Goal: Complete application form: Complete application form

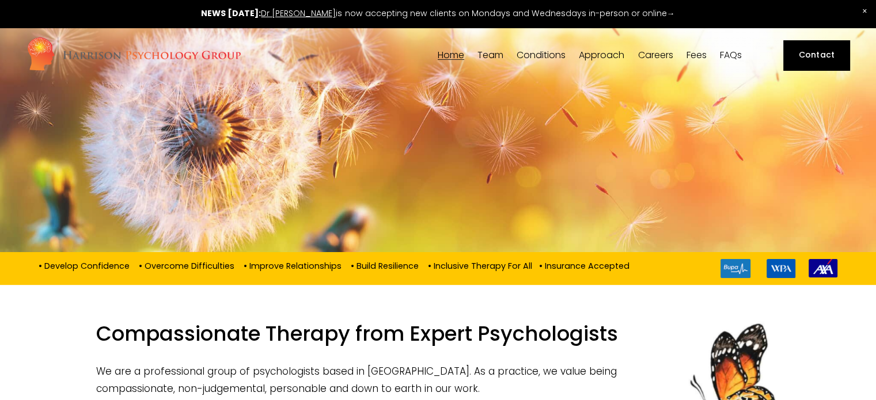
click at [486, 55] on span "Team" at bounding box center [491, 55] width 26 height 9
click at [0, 0] on span "Our Team" at bounding box center [0, 0] width 0 height 0
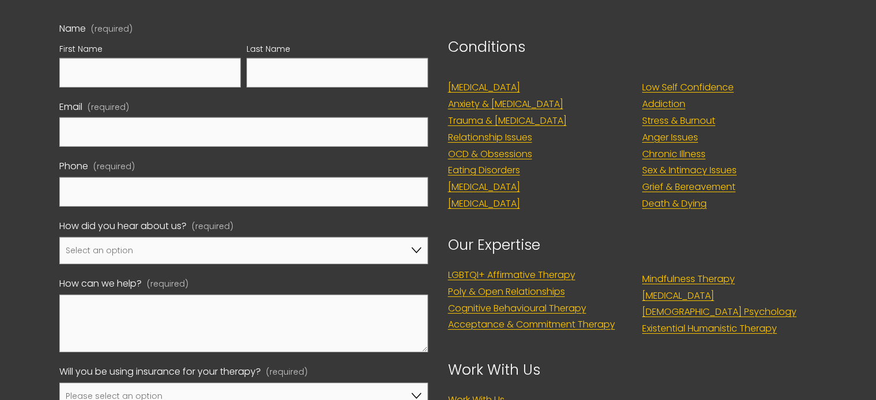
scroll to position [3651, 0]
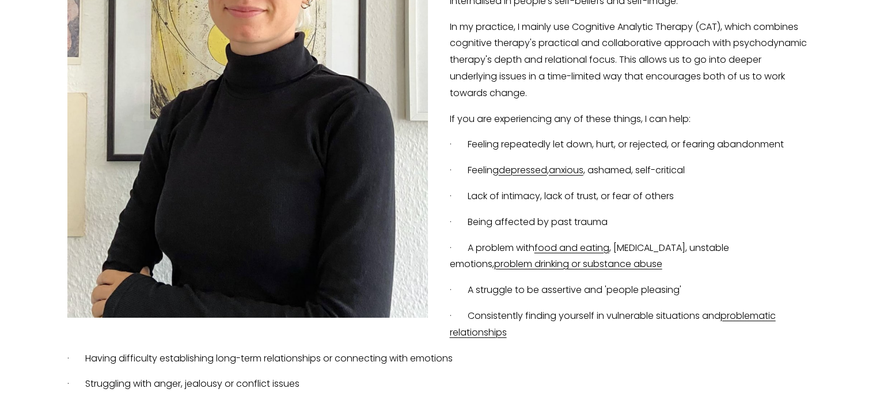
scroll to position [412, 0]
click at [527, 290] on p "· A struggle to be assertive and 'people pleasing'" at bounding box center [438, 291] width 742 height 17
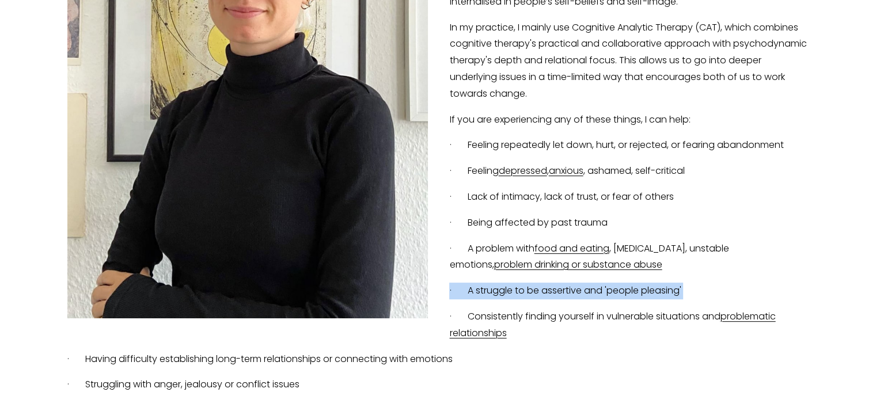
click at [527, 290] on p "· A struggle to be assertive and 'people pleasing'" at bounding box center [438, 291] width 742 height 17
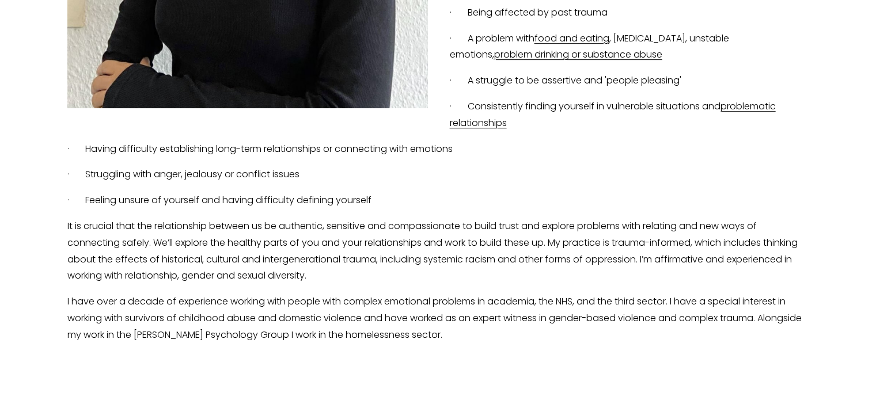
scroll to position [622, 0]
click at [542, 258] on p "It is crucial that the relationship between us be authentic, sensitive and comp…" at bounding box center [438, 251] width 742 height 66
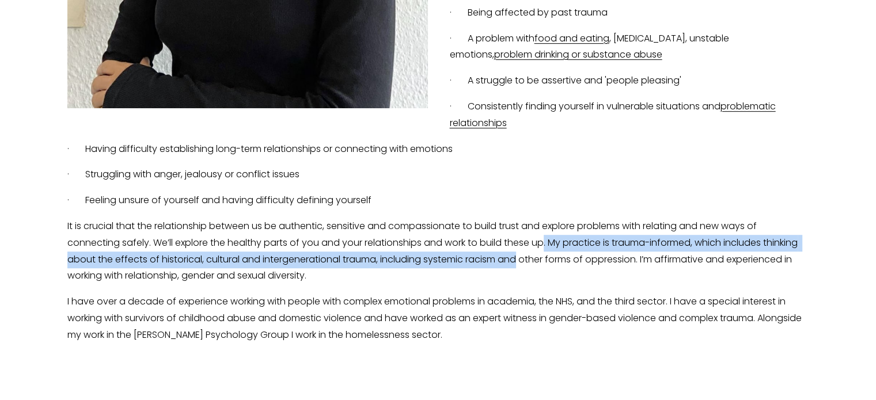
drag, startPoint x: 542, startPoint y: 258, endPoint x: 546, endPoint y: 251, distance: 8.3
click at [546, 251] on p "It is crucial that the relationship between us be authentic, sensitive and comp…" at bounding box center [438, 251] width 742 height 66
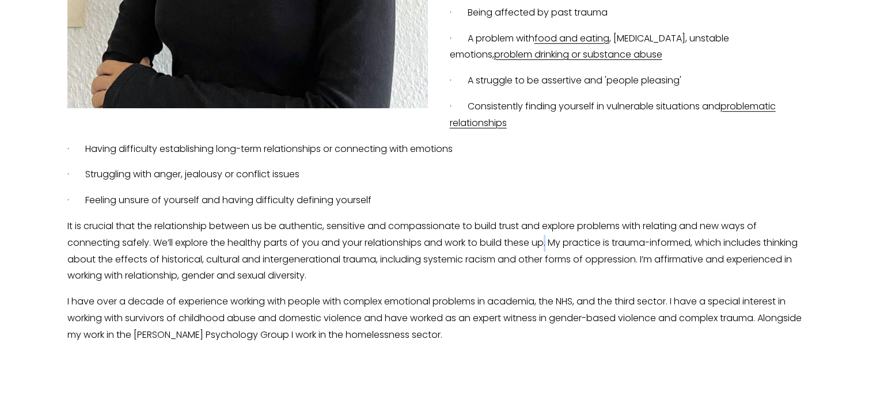
click at [546, 251] on p "It is crucial that the relationship between us be authentic, sensitive and comp…" at bounding box center [438, 251] width 742 height 66
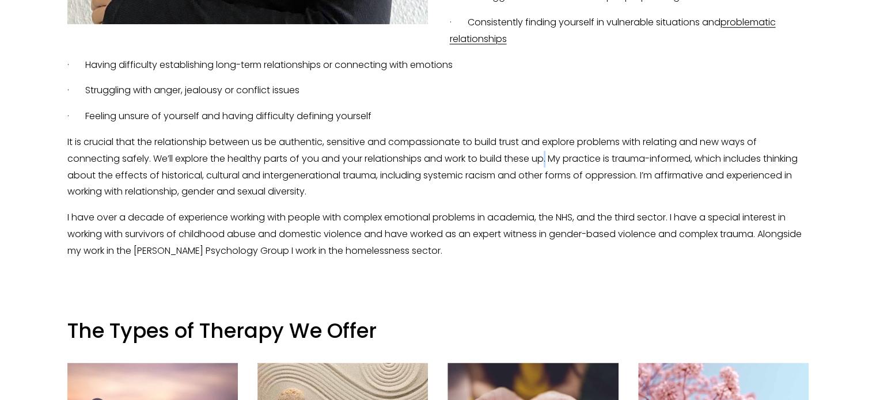
scroll to position [719, 0]
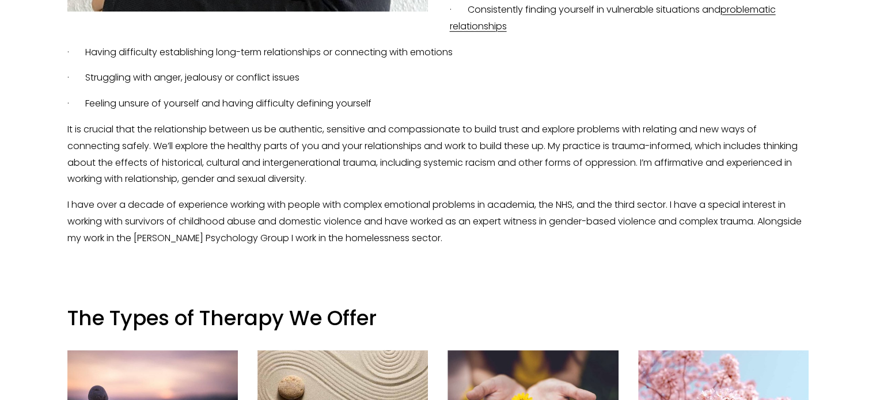
click at [549, 232] on p "I have over a decade of experience working with people with complex emotional p…" at bounding box center [438, 222] width 742 height 50
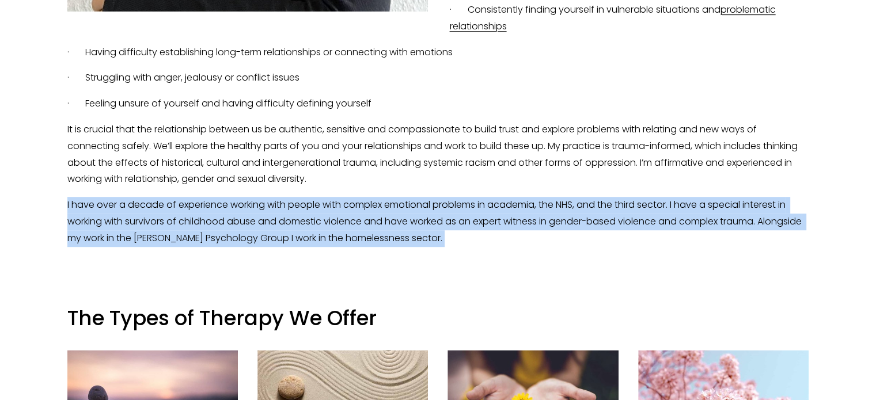
click at [549, 232] on p "I have over a decade of experience working with people with complex emotional p…" at bounding box center [438, 222] width 742 height 50
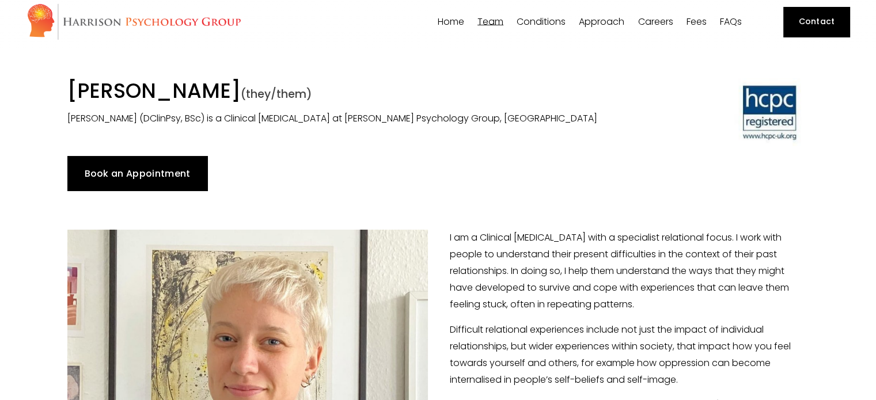
scroll to position [36, 0]
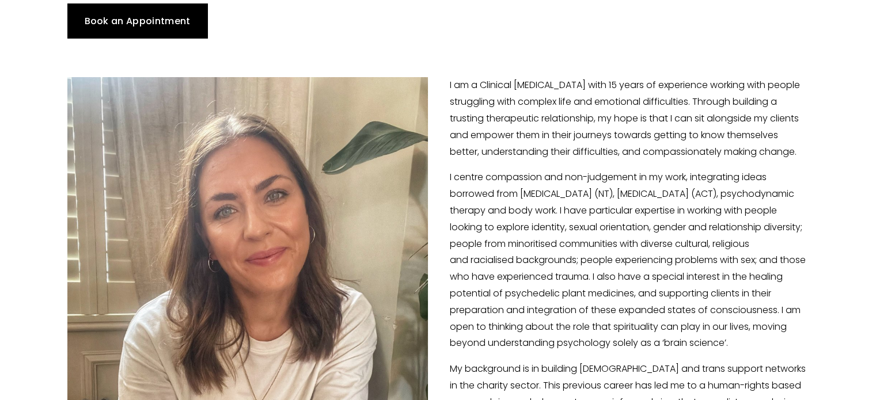
scroll to position [187, 0]
click at [487, 179] on p "I centre compassion and non-judgement in my work, integrating ideas borrowed fr…" at bounding box center [438, 260] width 742 height 183
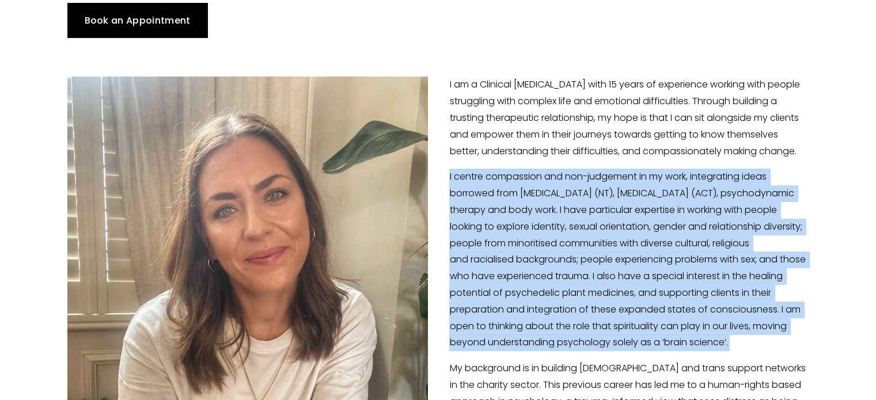
click at [487, 179] on p "I centre compassion and non-judgement in my work, integrating ideas borrowed fr…" at bounding box center [438, 260] width 742 height 183
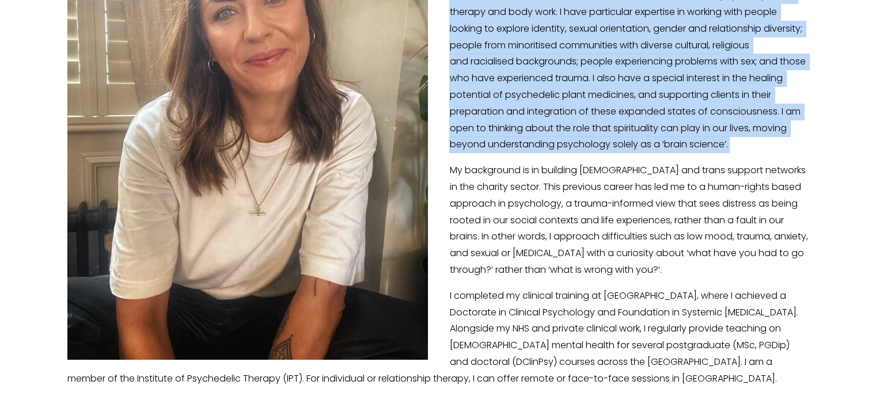
scroll to position [384, 0]
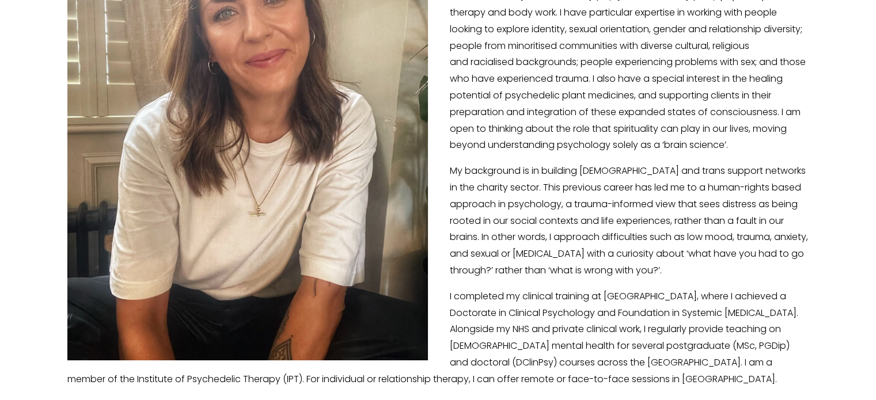
click at [487, 179] on div "I am a Clinical Psychologist with 15 years of experience working with people st…" at bounding box center [438, 133] width 742 height 509
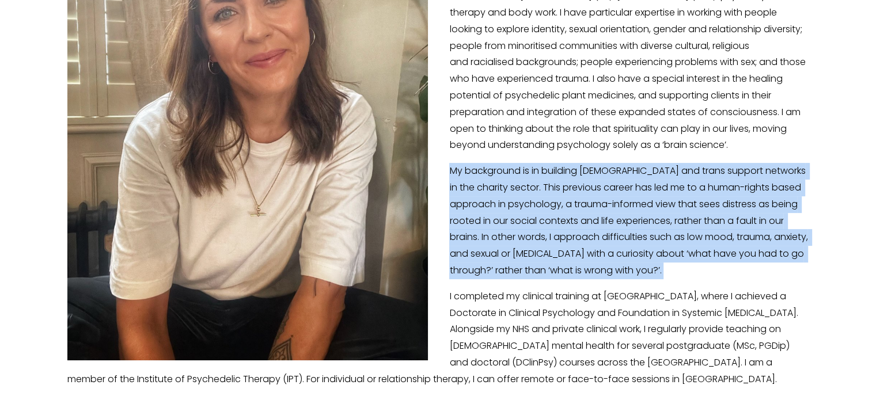
click at [487, 179] on div "I am a Clinical Psychologist with 15 years of experience working with people st…" at bounding box center [438, 133] width 742 height 509
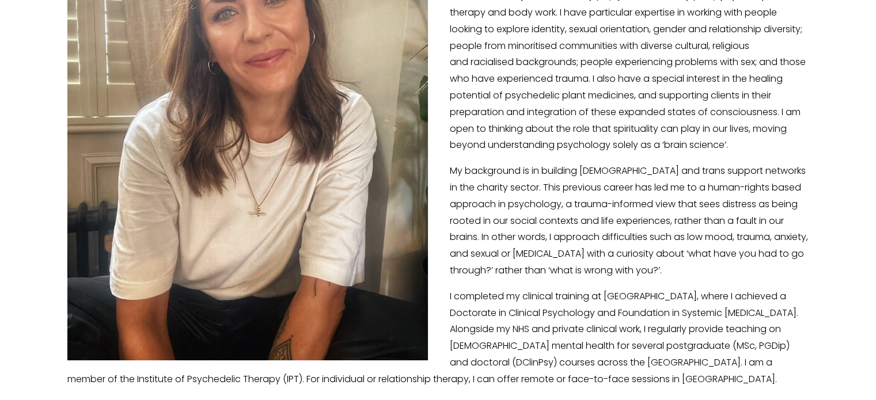
scroll to position [514, 0]
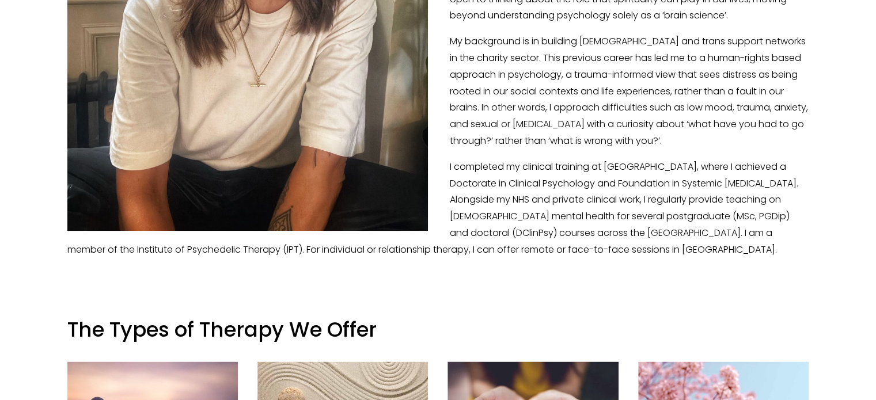
click at [487, 179] on p "I completed my clinical training at University College London, where I achieved…" at bounding box center [438, 209] width 742 height 100
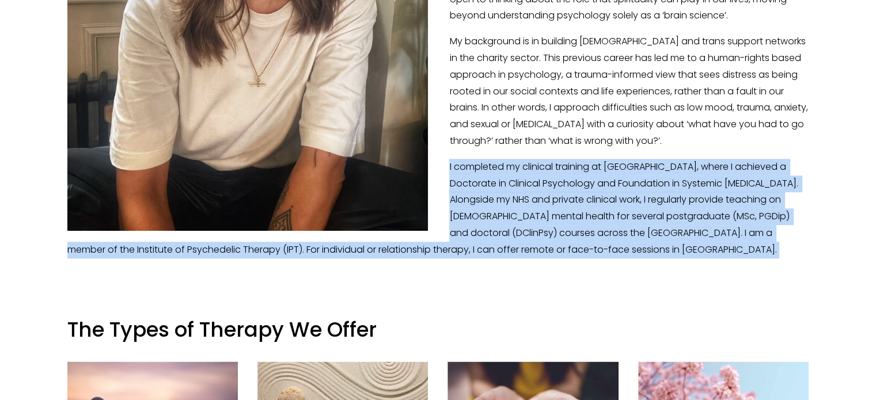
click at [487, 179] on p "I completed my clinical training at University College London, where I achieved…" at bounding box center [438, 209] width 742 height 100
click at [491, 185] on p "I completed my clinical training at University College London, where I achieved…" at bounding box center [438, 209] width 742 height 100
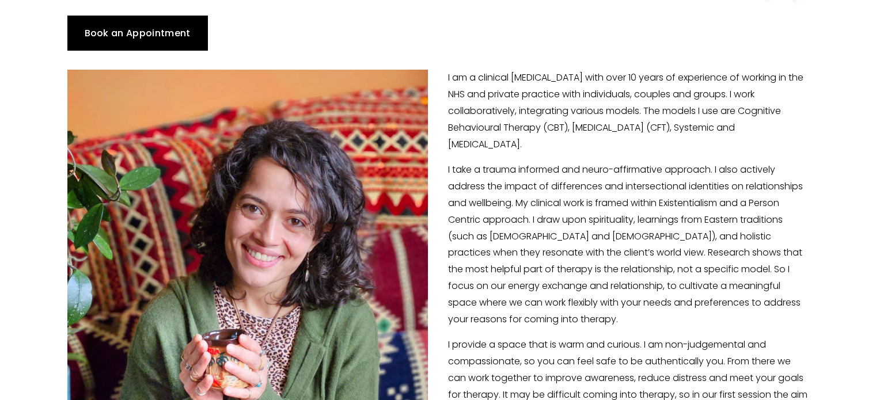
scroll to position [175, 0]
click at [546, 138] on p "I am a clinical psychologist with over 10 years of experience of working in the…" at bounding box center [438, 110] width 742 height 83
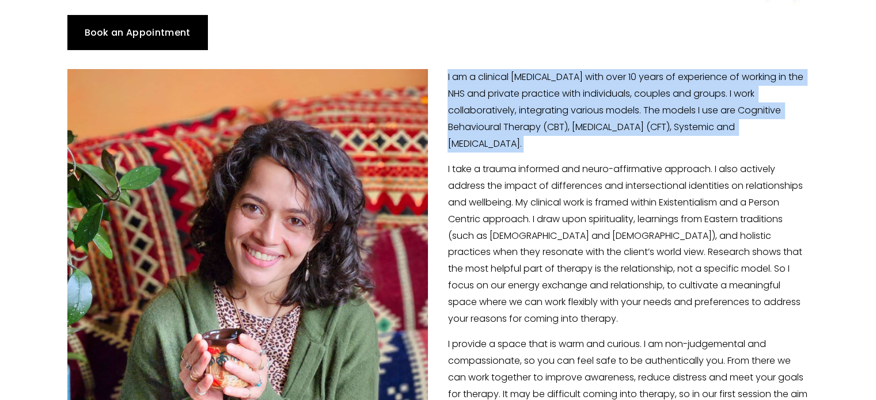
click at [546, 138] on p "I am a clinical psychologist with over 10 years of experience of working in the…" at bounding box center [438, 110] width 742 height 83
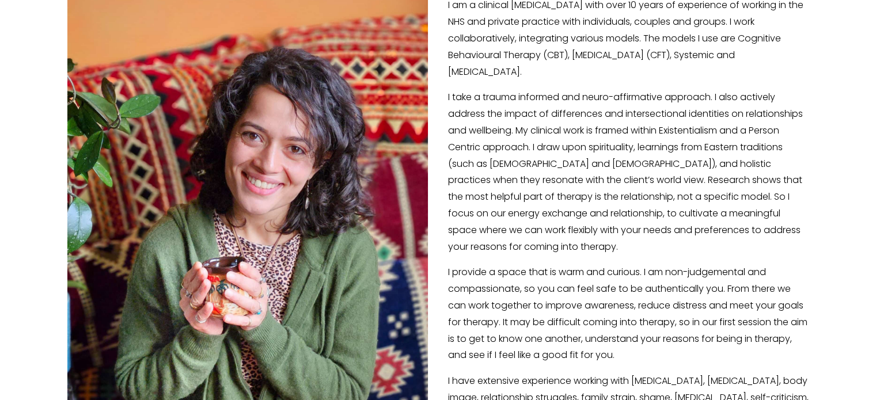
scroll to position [253, 0]
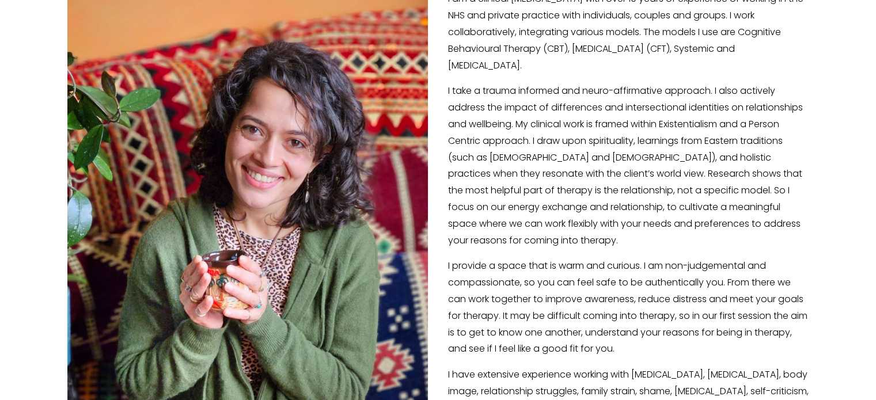
click at [546, 138] on p "I take a trauma informed and neuro-affirmative approach. I also actively addres…" at bounding box center [438, 166] width 742 height 166
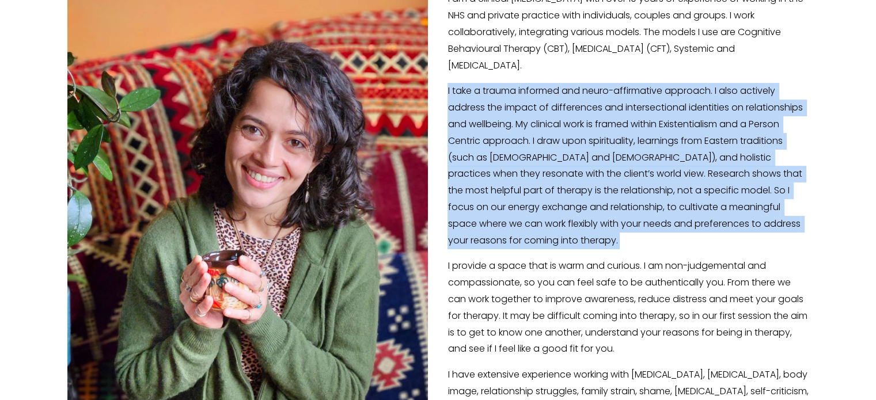
click at [546, 138] on p "I take a trauma informed and neuro-affirmative approach. I also actively addres…" at bounding box center [438, 166] width 742 height 166
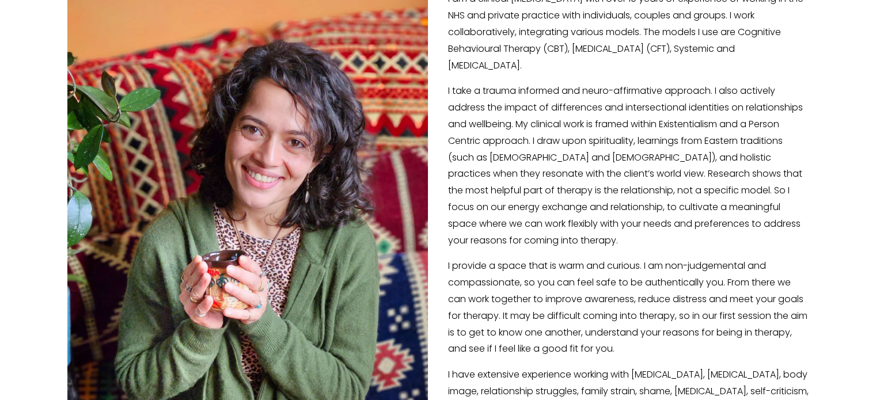
click at [546, 138] on p "I take a trauma informed and neuro-affirmative approach. I also actively addres…" at bounding box center [438, 166] width 742 height 166
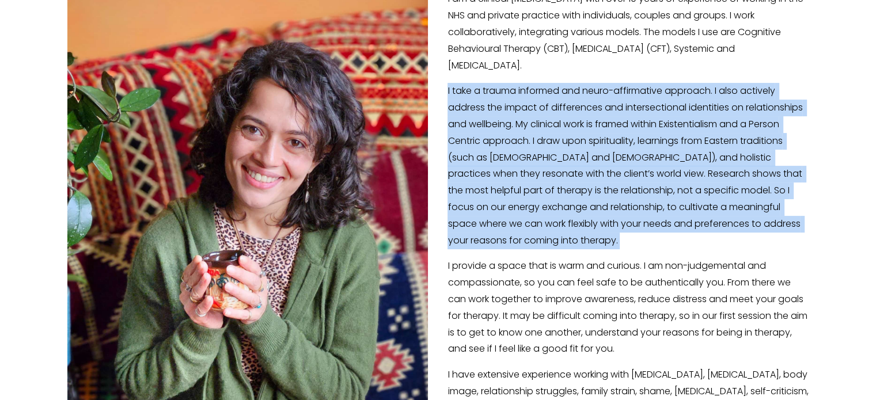
click at [546, 138] on p "I take a trauma informed and neuro-affirmative approach. I also actively addres…" at bounding box center [438, 166] width 742 height 166
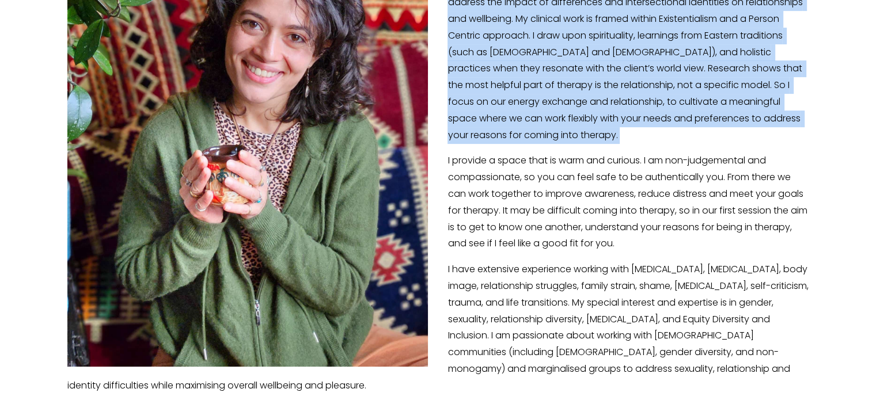
scroll to position [383, 0]
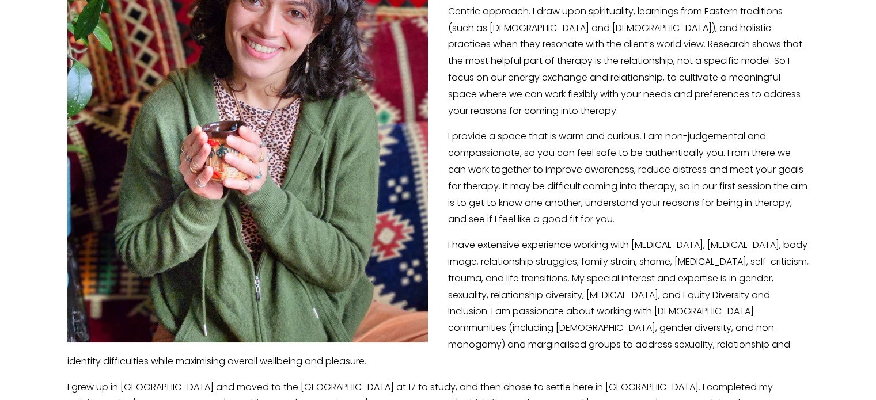
click at [517, 198] on p "I provide a space that is warm and curious. I am non-judgemental and compassion…" at bounding box center [438, 178] width 742 height 100
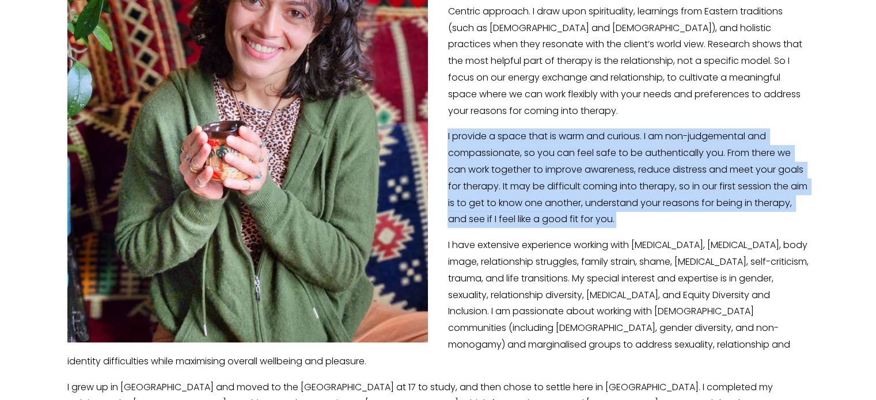
click at [517, 198] on p "I provide a space that is warm and curious. I am non-judgemental and compassion…" at bounding box center [438, 178] width 742 height 100
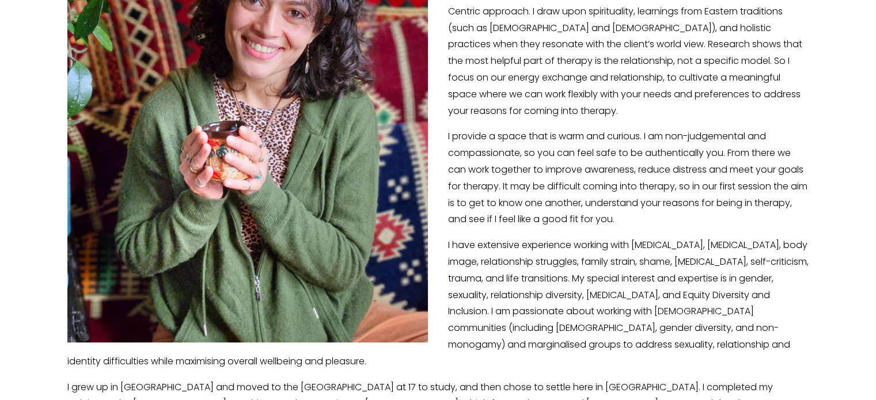
scroll to position [454, 0]
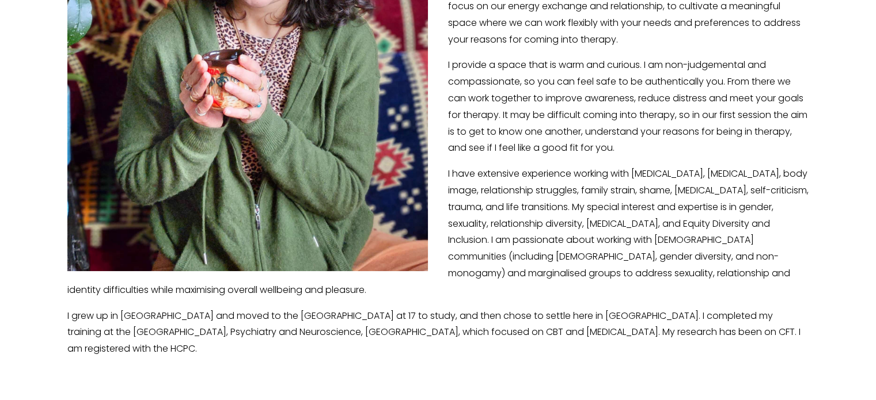
click at [517, 198] on p "I have extensive experience working with depression, anxiety, panic attacks, bo…" at bounding box center [438, 232] width 742 height 133
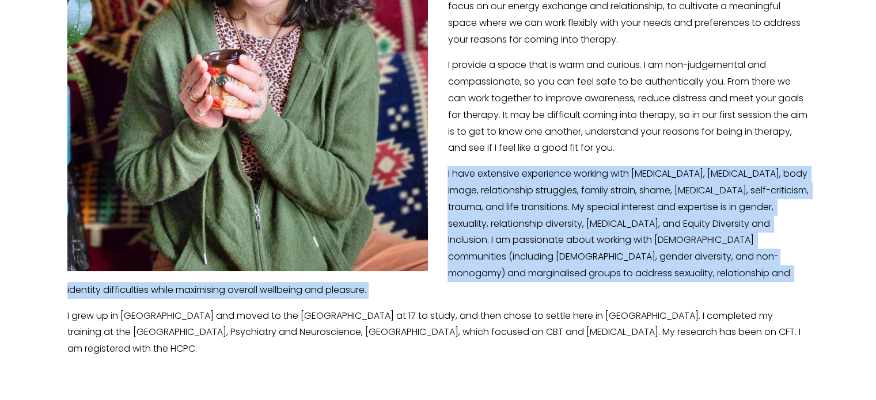
click at [517, 198] on p "I have extensive experience working with depression, anxiety, panic attacks, bo…" at bounding box center [438, 232] width 742 height 133
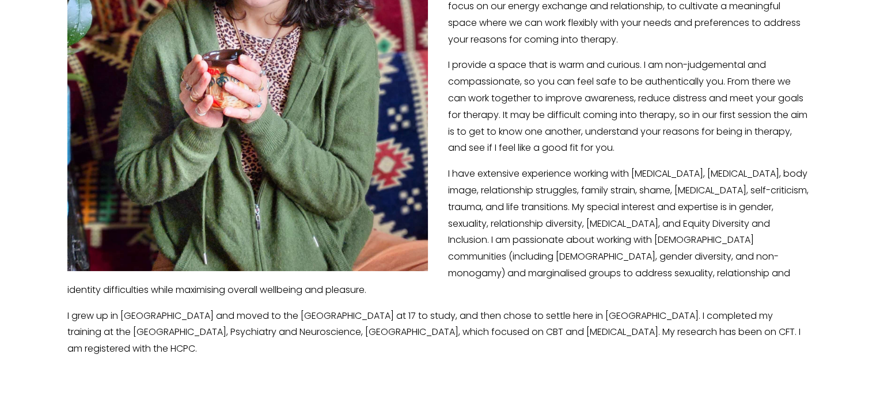
click at [517, 198] on p "I have extensive experience working with depression, anxiety, panic attacks, bo…" at bounding box center [438, 232] width 742 height 133
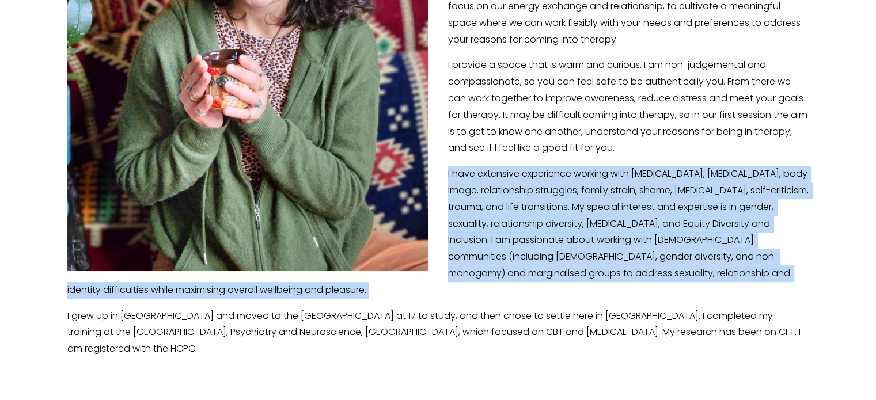
click at [517, 198] on p "I have extensive experience working with depression, anxiety, panic attacks, bo…" at bounding box center [438, 232] width 742 height 133
click at [549, 248] on p "I have extensive experience working with depression, anxiety, panic attacks, bo…" at bounding box center [438, 232] width 742 height 133
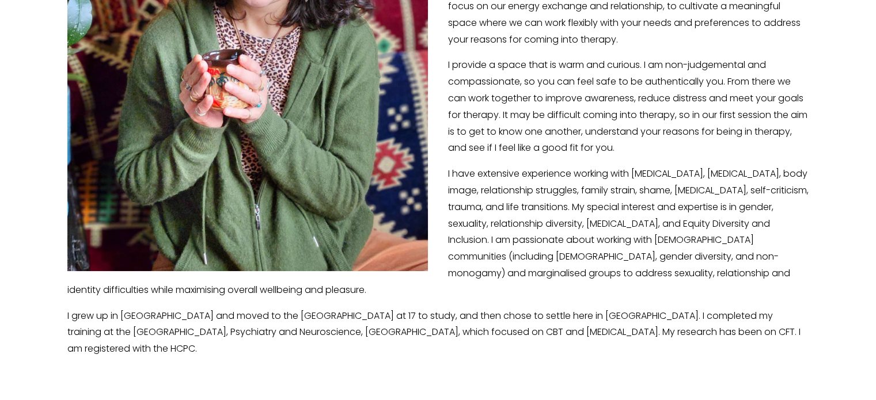
click at [549, 248] on p "I have extensive experience working with depression, anxiety, panic attacks, bo…" at bounding box center [438, 232] width 742 height 133
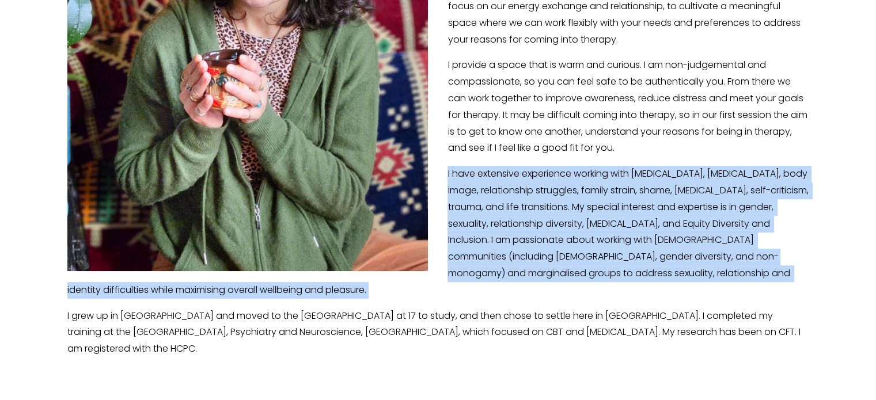
click at [549, 248] on p "I have extensive experience working with depression, anxiety, panic attacks, bo…" at bounding box center [438, 232] width 742 height 133
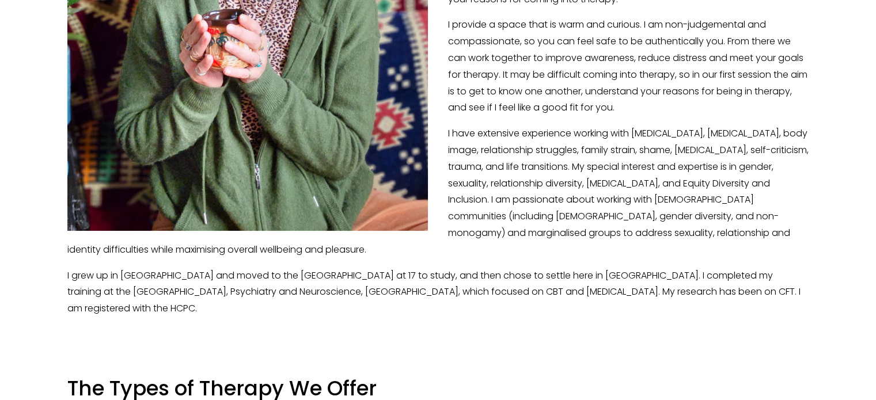
click at [525, 327] on div at bounding box center [438, 346] width 761 height 39
click at [528, 290] on p "I grew up in New Delhi and moved to the UK at 17 to study, and then chose to se…" at bounding box center [438, 293] width 742 height 50
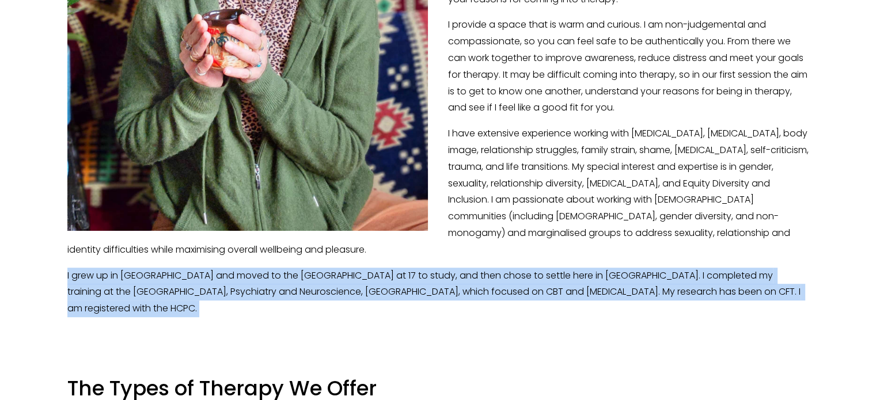
click at [528, 290] on p "I grew up in New Delhi and moved to the UK at 17 to study, and then chose to se…" at bounding box center [438, 293] width 742 height 50
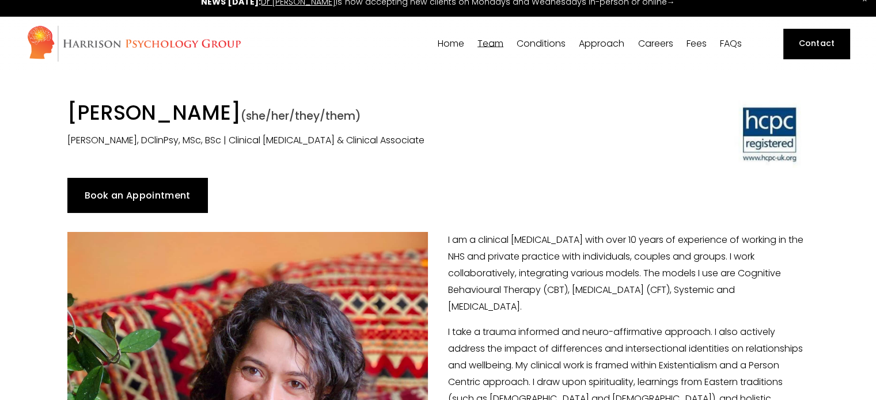
scroll to position [0, 0]
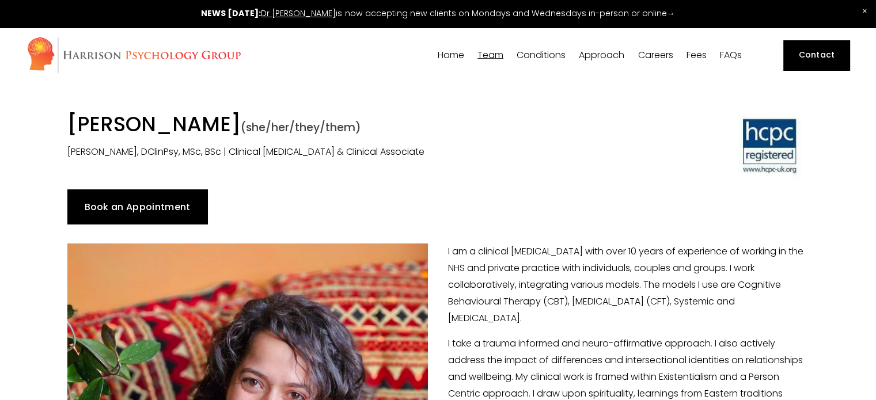
click at [156, 209] on link "Book an Appointment" at bounding box center [137, 207] width 140 height 35
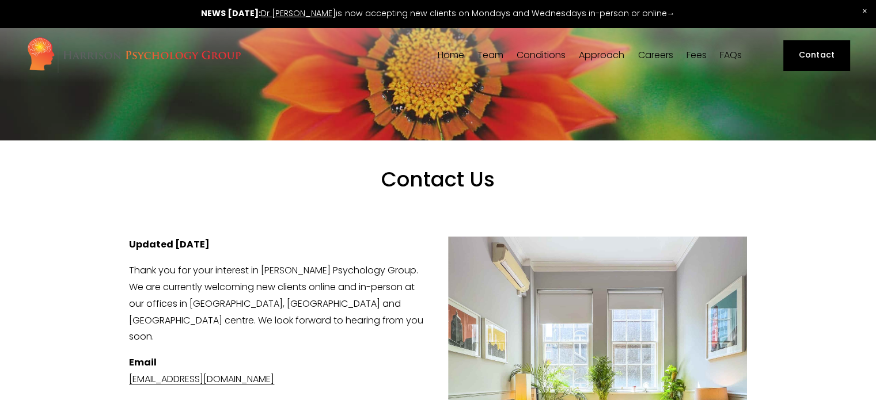
scroll to position [156, 0]
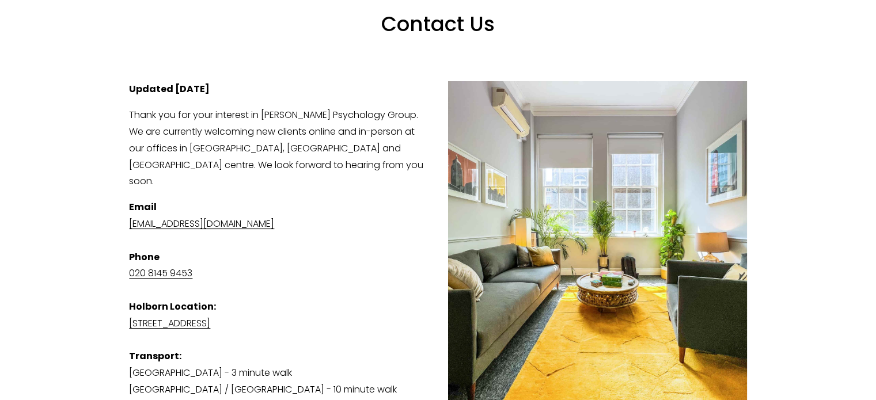
click at [187, 153] on p "Thank you for your interest in [PERSON_NAME] Psychology Group. We are currently…" at bounding box center [438, 148] width 618 height 83
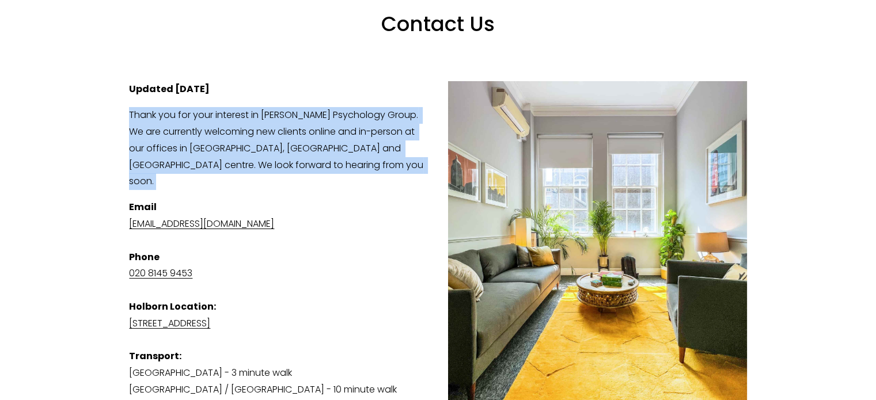
click at [187, 153] on p "Thank you for your interest in [PERSON_NAME] Psychology Group. We are currently…" at bounding box center [438, 148] width 618 height 83
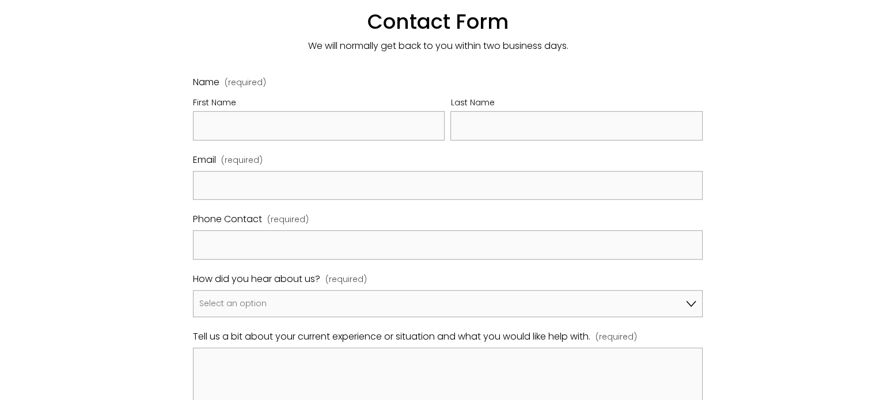
scroll to position [640, 0]
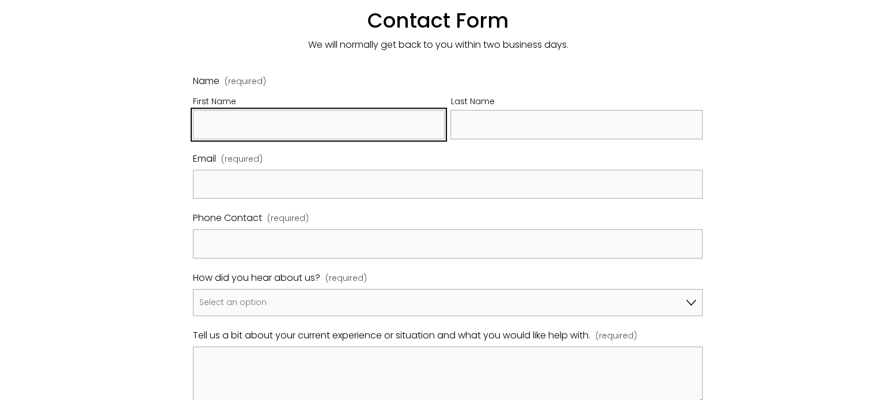
click at [298, 110] on input "First Name" at bounding box center [319, 124] width 252 height 29
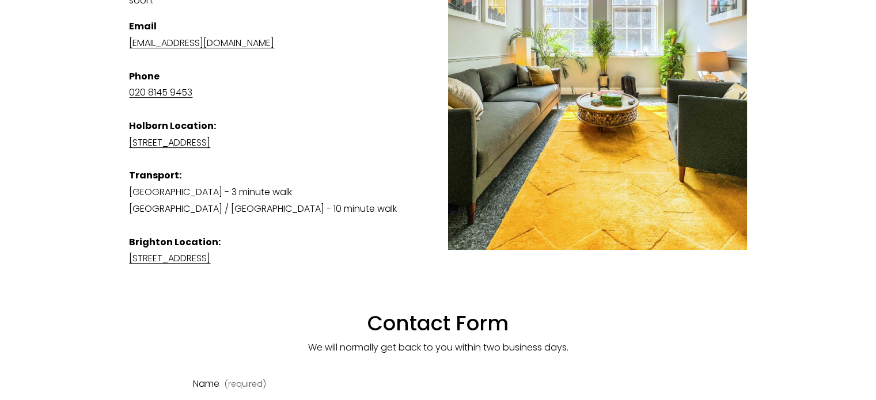
scroll to position [336, 0]
click at [198, 181] on p "Email [EMAIL_ADDRESS][DOMAIN_NAME] Phone [PHONE_NUMBER] [GEOGRAPHIC_DATA] Locat…" at bounding box center [438, 143] width 618 height 249
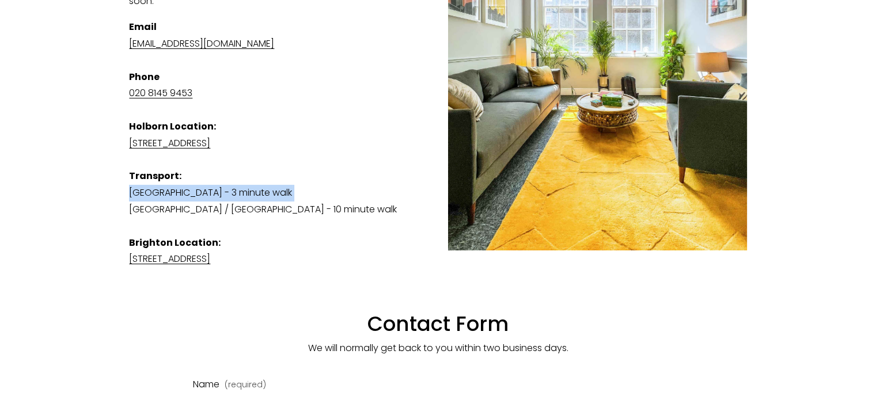
click at [198, 181] on p "Email [EMAIL_ADDRESS][DOMAIN_NAME] Phone [PHONE_NUMBER] [GEOGRAPHIC_DATA] Locat…" at bounding box center [438, 143] width 618 height 249
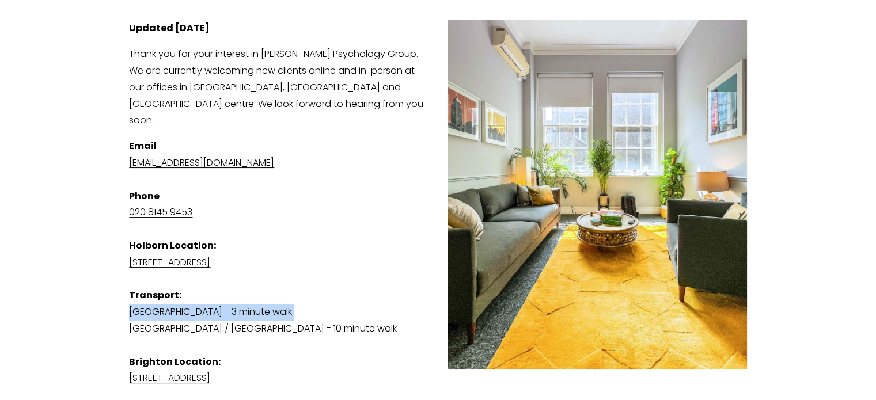
click at [173, 299] on p "Email [EMAIL_ADDRESS][DOMAIN_NAME] Phone [PHONE_NUMBER] [GEOGRAPHIC_DATA] Locat…" at bounding box center [438, 262] width 618 height 249
click at [259, 110] on p "Thank you for your interest in [PERSON_NAME] Psychology Group. We are currently…" at bounding box center [438, 87] width 618 height 83
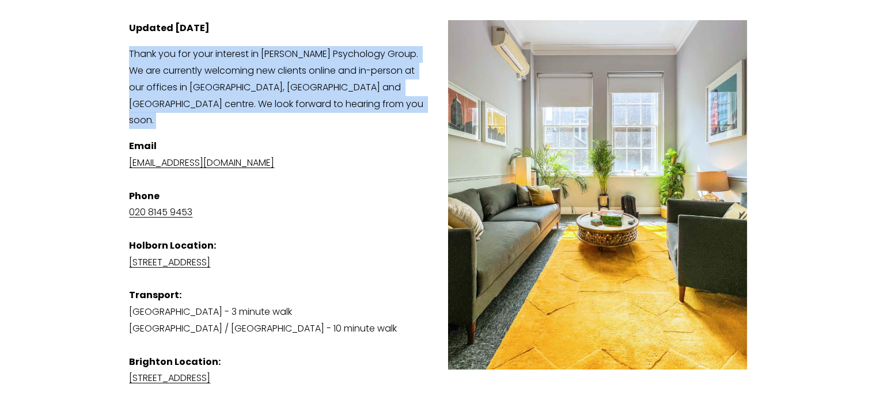
click at [259, 110] on p "Thank you for your interest in [PERSON_NAME] Psychology Group. We are currently…" at bounding box center [438, 87] width 618 height 83
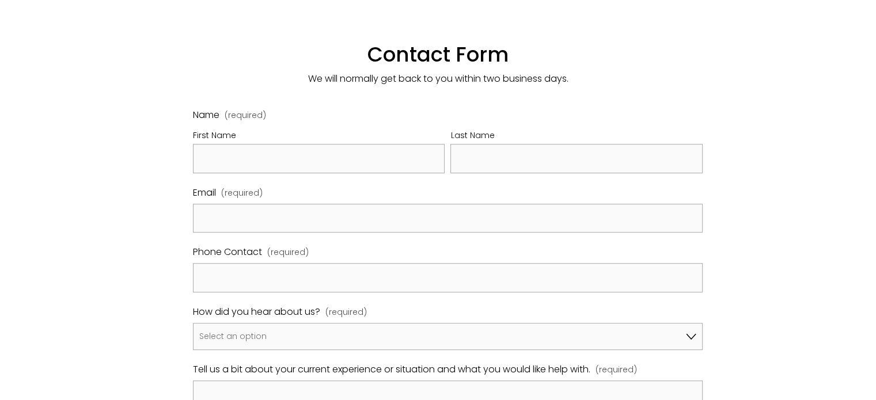
scroll to position [604, 0]
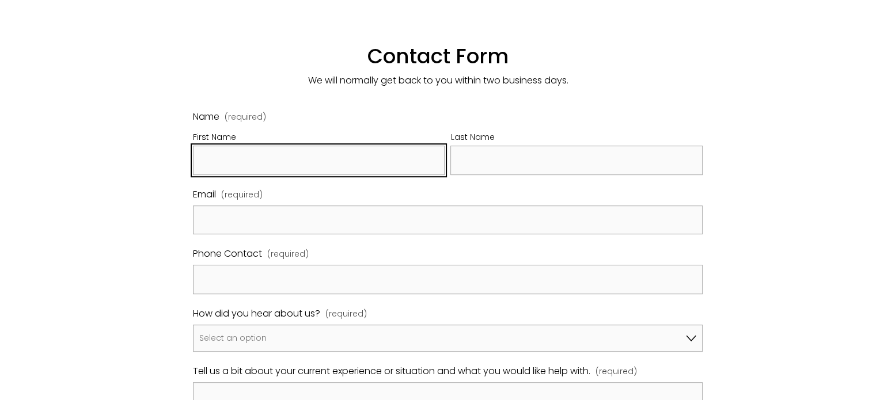
click at [288, 150] on input "First Name" at bounding box center [319, 160] width 252 height 29
type input "Shloka"
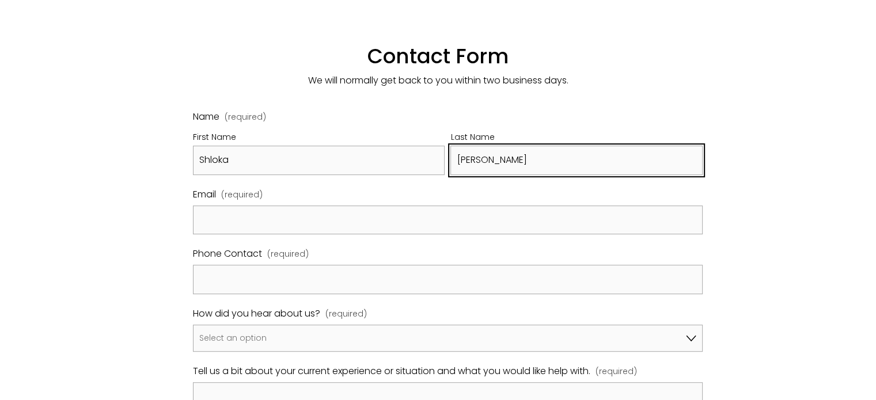
type input "Sharma"
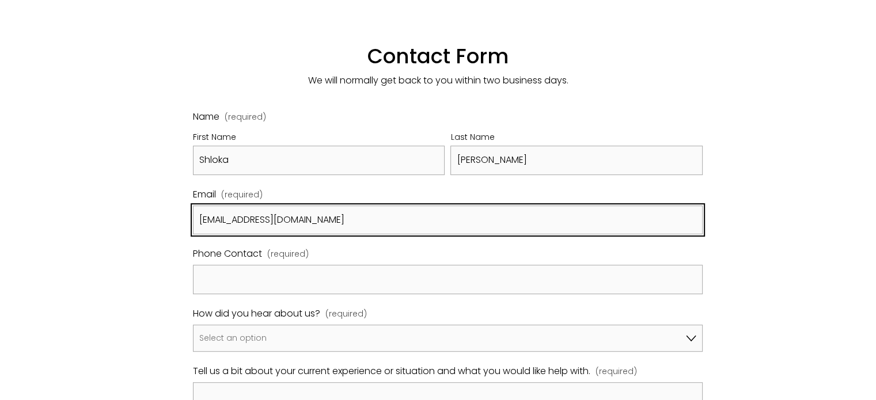
type input "shlokasharma@hotmail.com"
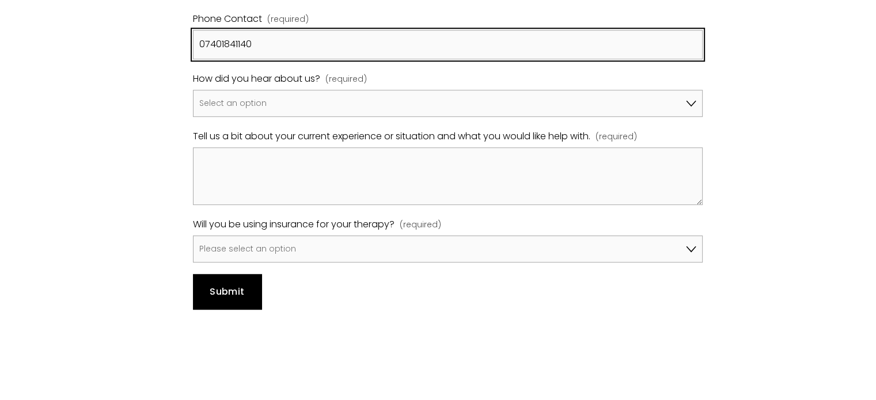
scroll to position [840, 0]
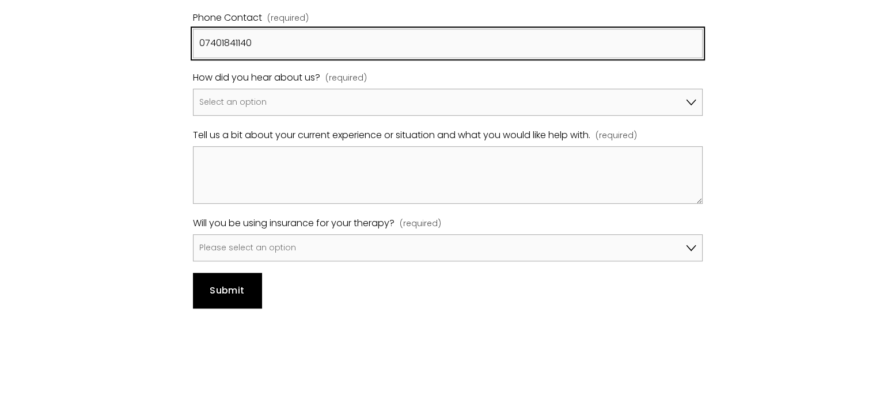
type input "07401841140"
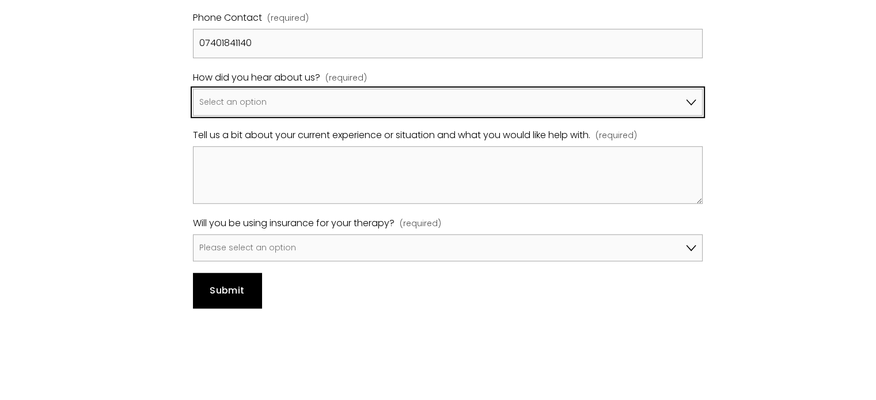
click at [251, 89] on select "Select an option Google A friend/family member told me about you I've been refe…" at bounding box center [448, 103] width 510 height 28
select select "Bupa Website"
click at [193, 89] on select "Select an option Google A friend/family member told me about you I've been refe…" at bounding box center [448, 103] width 510 height 28
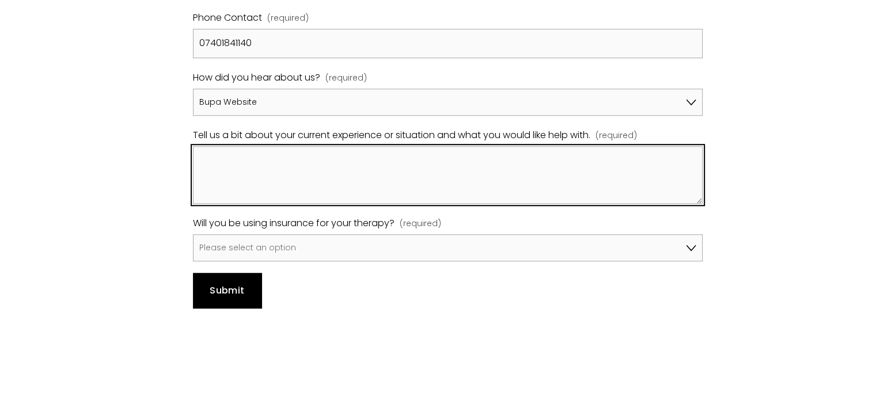
click at [280, 164] on textarea "Tell us a bit about your current experience or situation and what you would lik…" at bounding box center [448, 175] width 510 height 58
paste textarea "Hi, I hope you're well. I would like to inquire about your psychologists concer…"
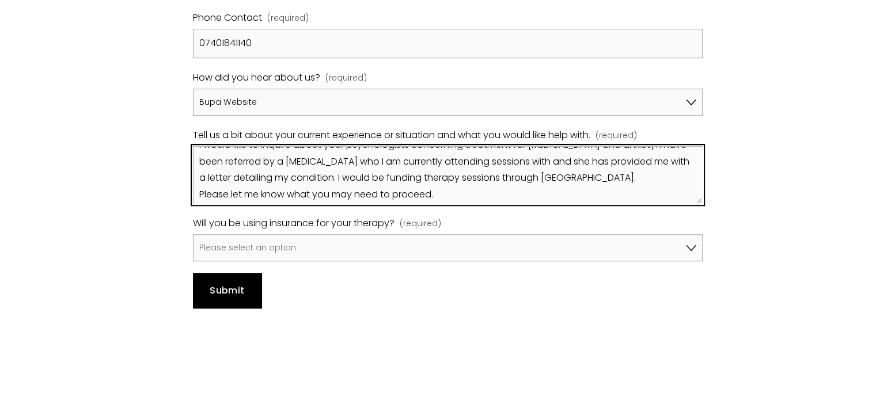
scroll to position [0, 0]
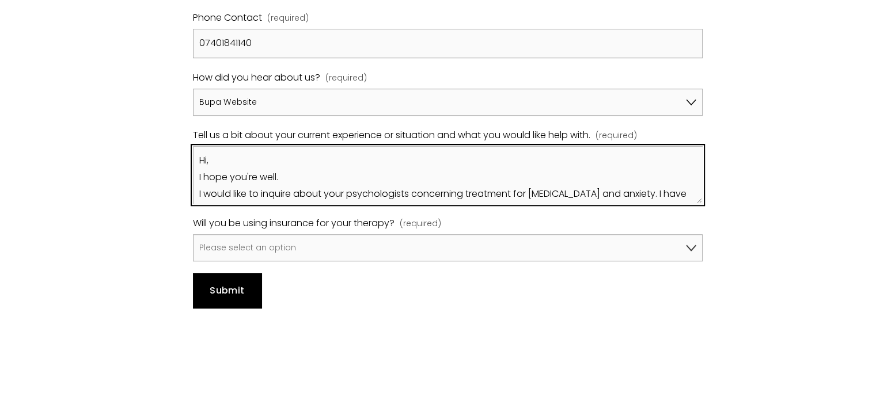
type textarea "Hi, I hope you're well. I would like to inquire about your psychologists concer…"
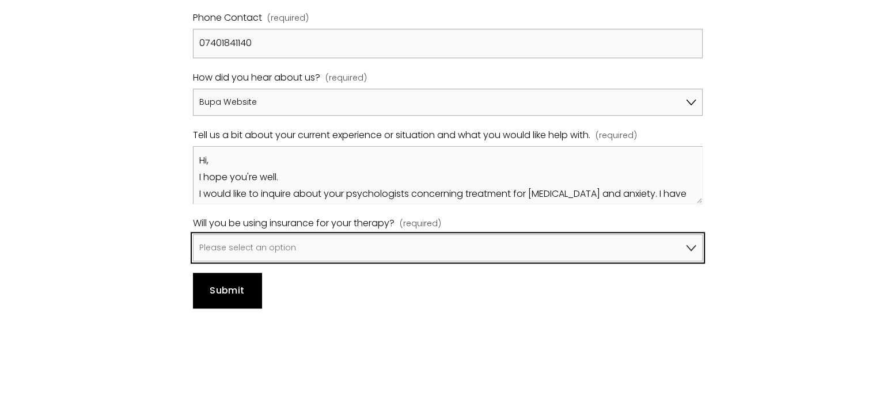
click at [422, 235] on select "Please select an option No, I won't be using insurance Yes, I will be using Avi…" at bounding box center [448, 249] width 510 height 28
select select "Yes, I will be using Bupa"
click at [193, 235] on select "Please select an option No, I won't be using insurance Yes, I will be using Avi…" at bounding box center [448, 249] width 510 height 28
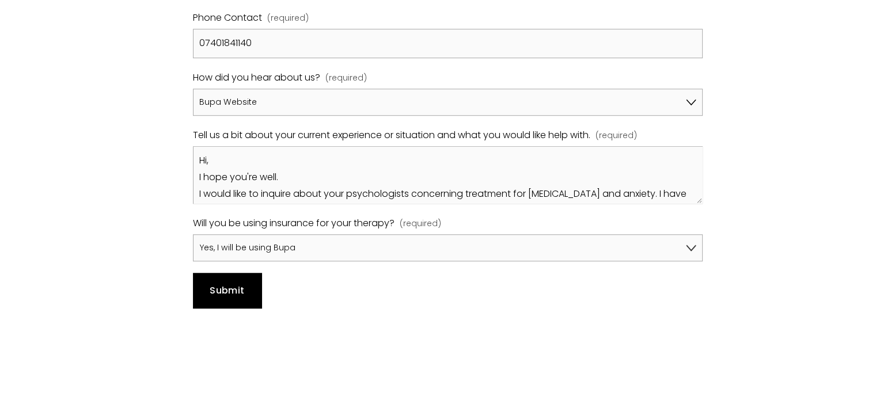
click at [230, 283] on button "Submit Submit" at bounding box center [227, 290] width 69 height 35
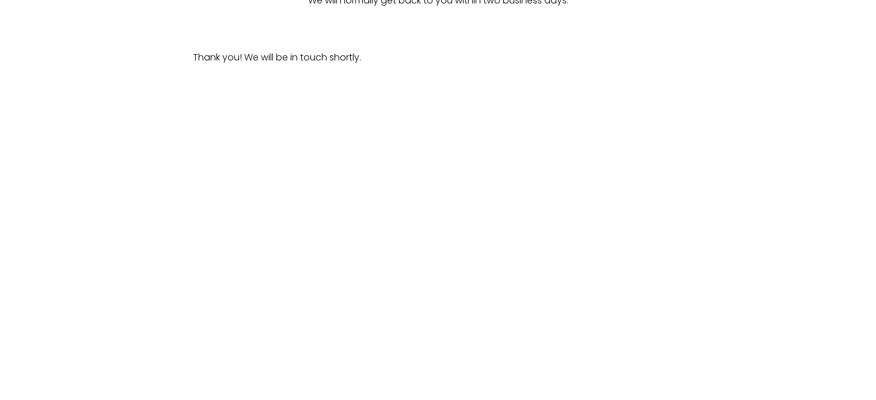
scroll to position [680, 0]
